Goal: Navigation & Orientation: Find specific page/section

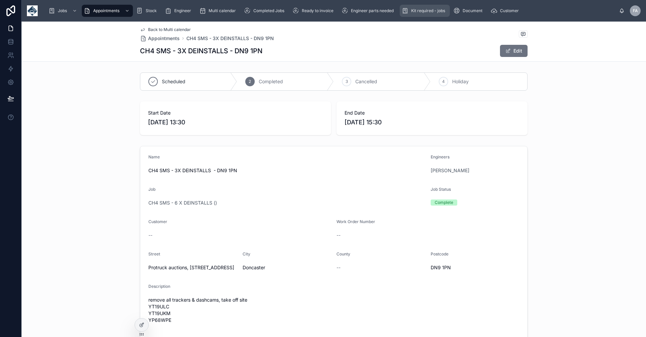
click at [430, 10] on span "Kit required - jobs" at bounding box center [428, 10] width 34 height 5
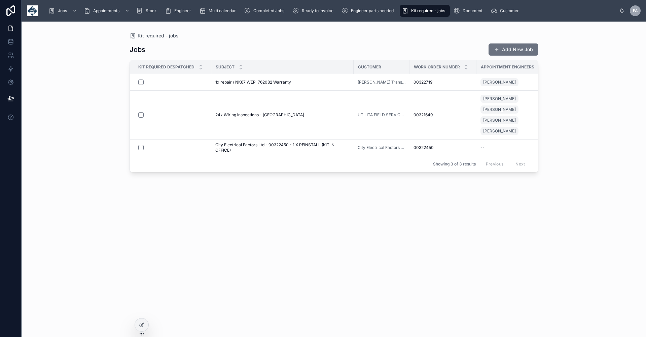
click at [270, 216] on div "Jobs Add New Job Kit Required Despatched Subject Customer Work Order Number App…" at bounding box center [334, 184] width 409 height 290
click at [178, 11] on span "Engineer" at bounding box center [182, 10] width 17 height 5
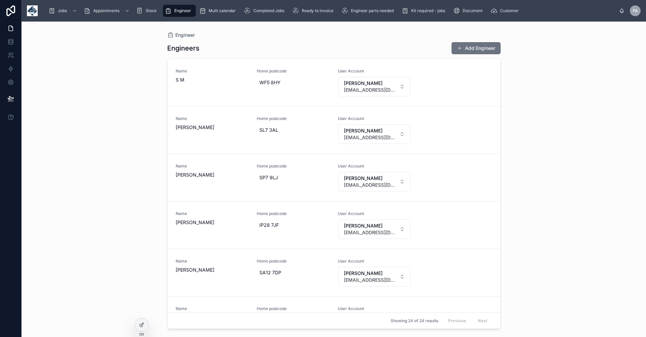
click at [573, 130] on div "Engineer Engineers Add Engineer Name S M Home postcode WF5 8HY User Account [PE…" at bounding box center [334, 179] width 625 height 315
click at [390, 10] on span "Engineer parts needed" at bounding box center [372, 10] width 43 height 5
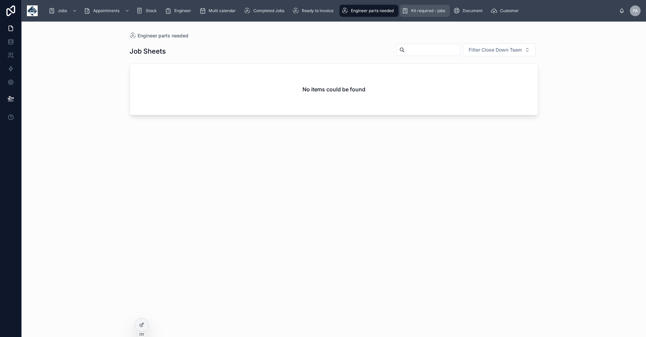
click at [435, 9] on span "Kit required - jobs" at bounding box center [428, 10] width 34 height 5
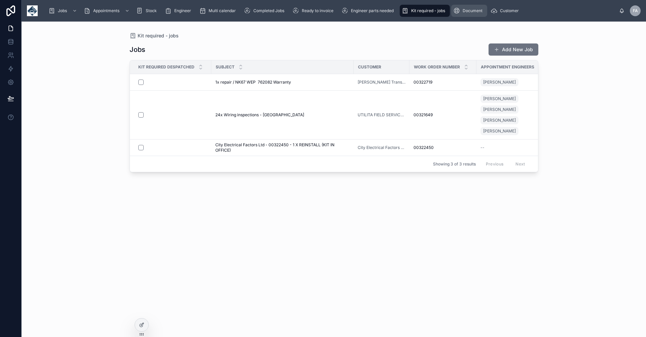
click at [475, 13] on span "Document" at bounding box center [473, 10] width 20 height 5
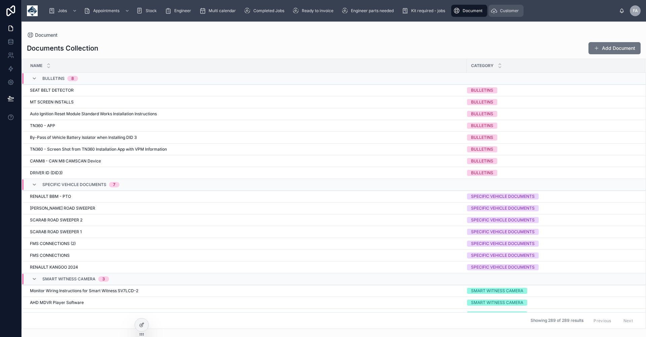
click at [505, 10] on span "Customer" at bounding box center [509, 10] width 19 height 5
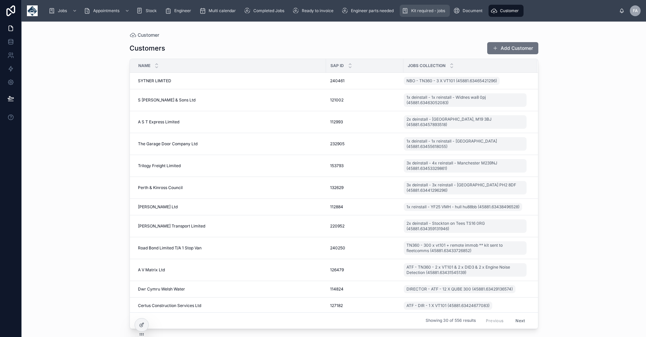
click at [415, 12] on span "Kit required - jobs" at bounding box center [428, 10] width 34 height 5
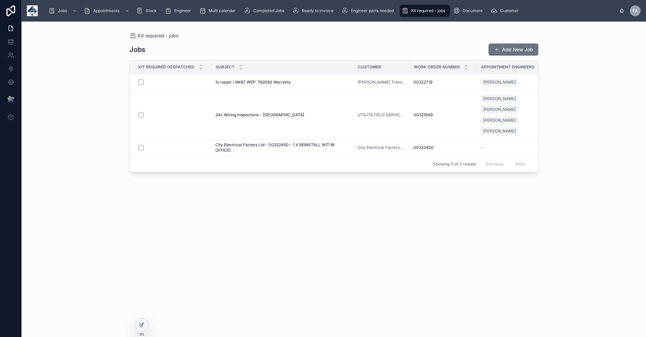
click at [247, 219] on div "Jobs Add New Job Kit Required Despatched Subject Customer Work Order Number App…" at bounding box center [334, 184] width 409 height 290
click at [265, 240] on div "Jobs Add New Job Kit Required Despatched Subject Customer Work Order Number App…" at bounding box center [334, 184] width 409 height 290
click at [105, 166] on div "Kit required - jobs Jobs Add New Job Kit Required Despatched Subject Customer W…" at bounding box center [334, 179] width 625 height 315
